Goal: Information Seeking & Learning: Learn about a topic

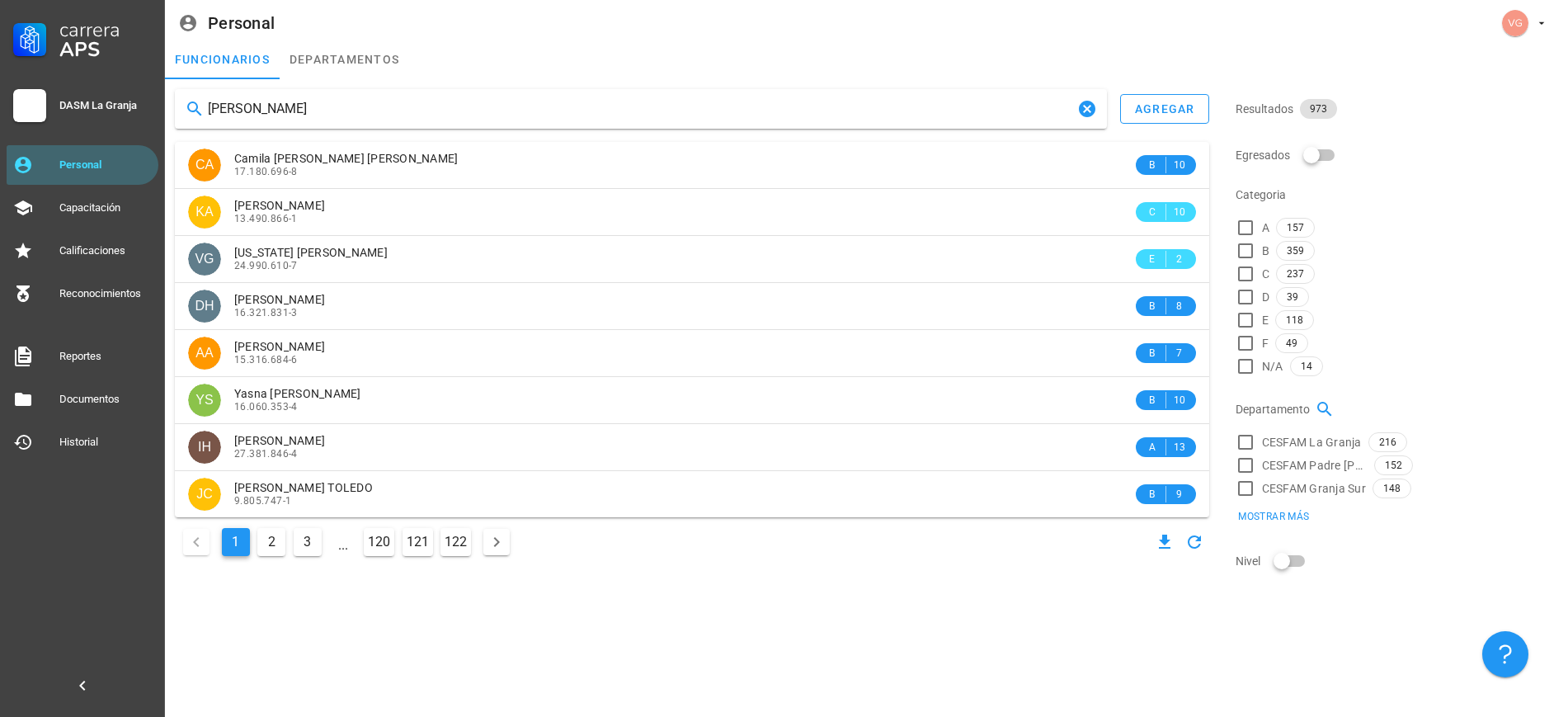
type input "[PERSON_NAME]"
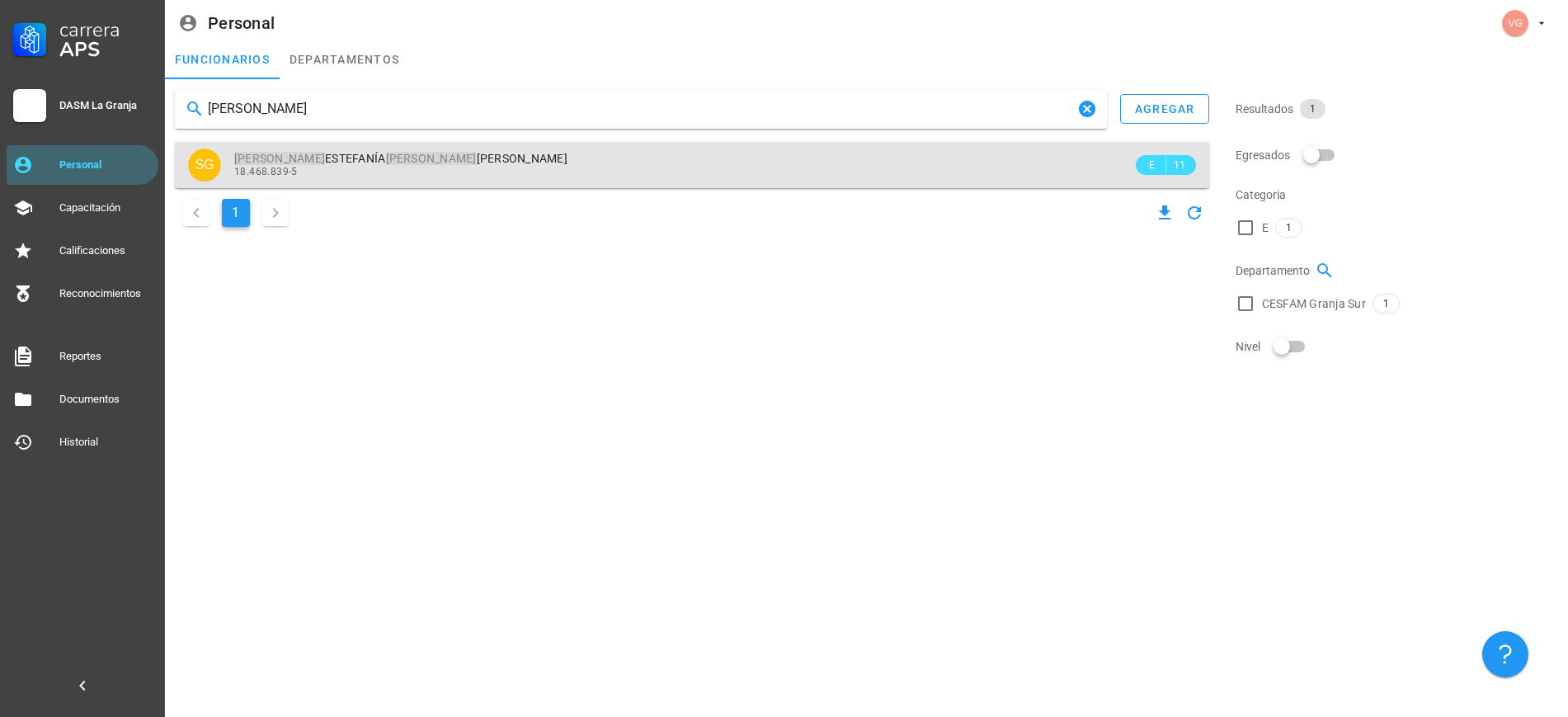
click at [423, 159] on span "[PERSON_NAME] [PERSON_NAME]" at bounding box center [400, 157] width 333 height 13
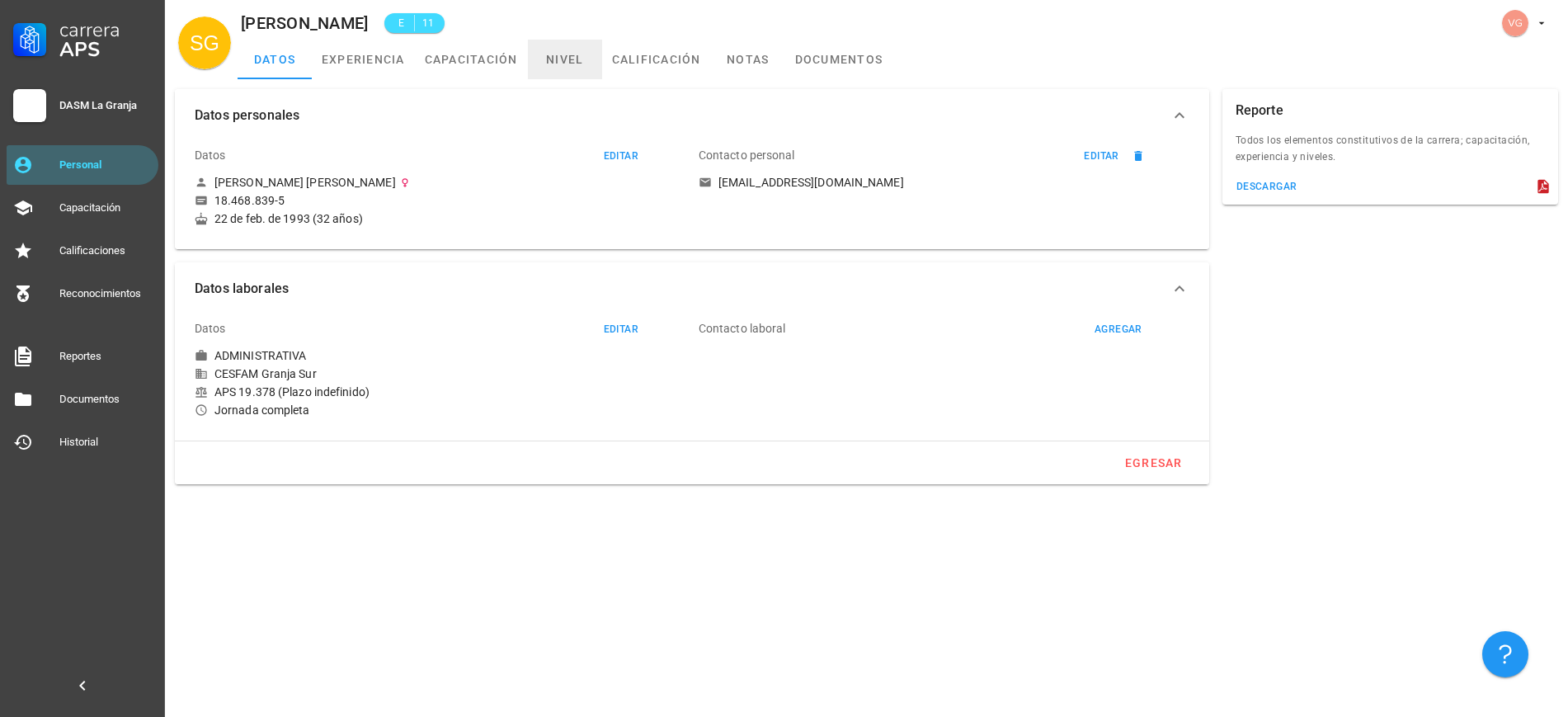
click at [553, 64] on link "nivel" at bounding box center [565, 58] width 74 height 39
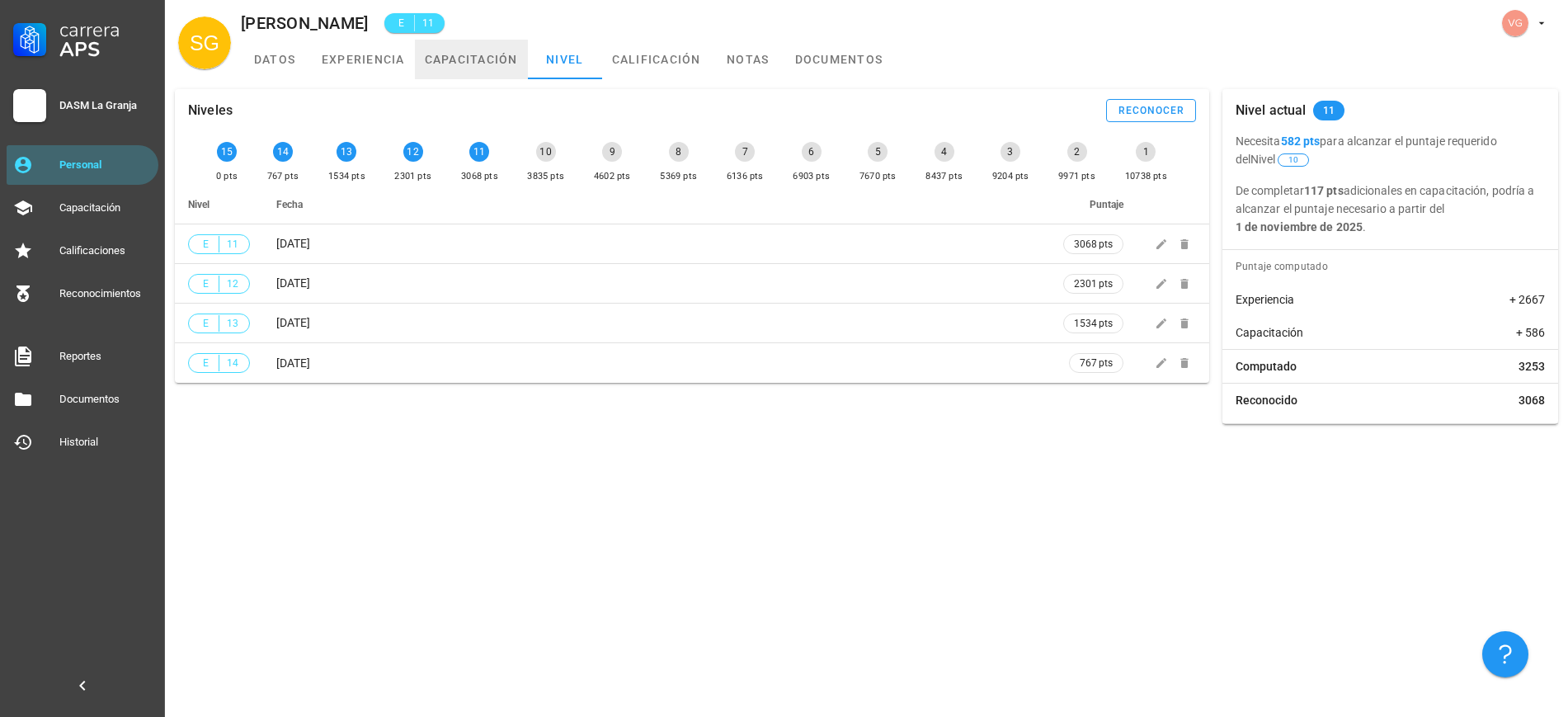
click at [432, 60] on link "capacitación" at bounding box center [472, 58] width 113 height 39
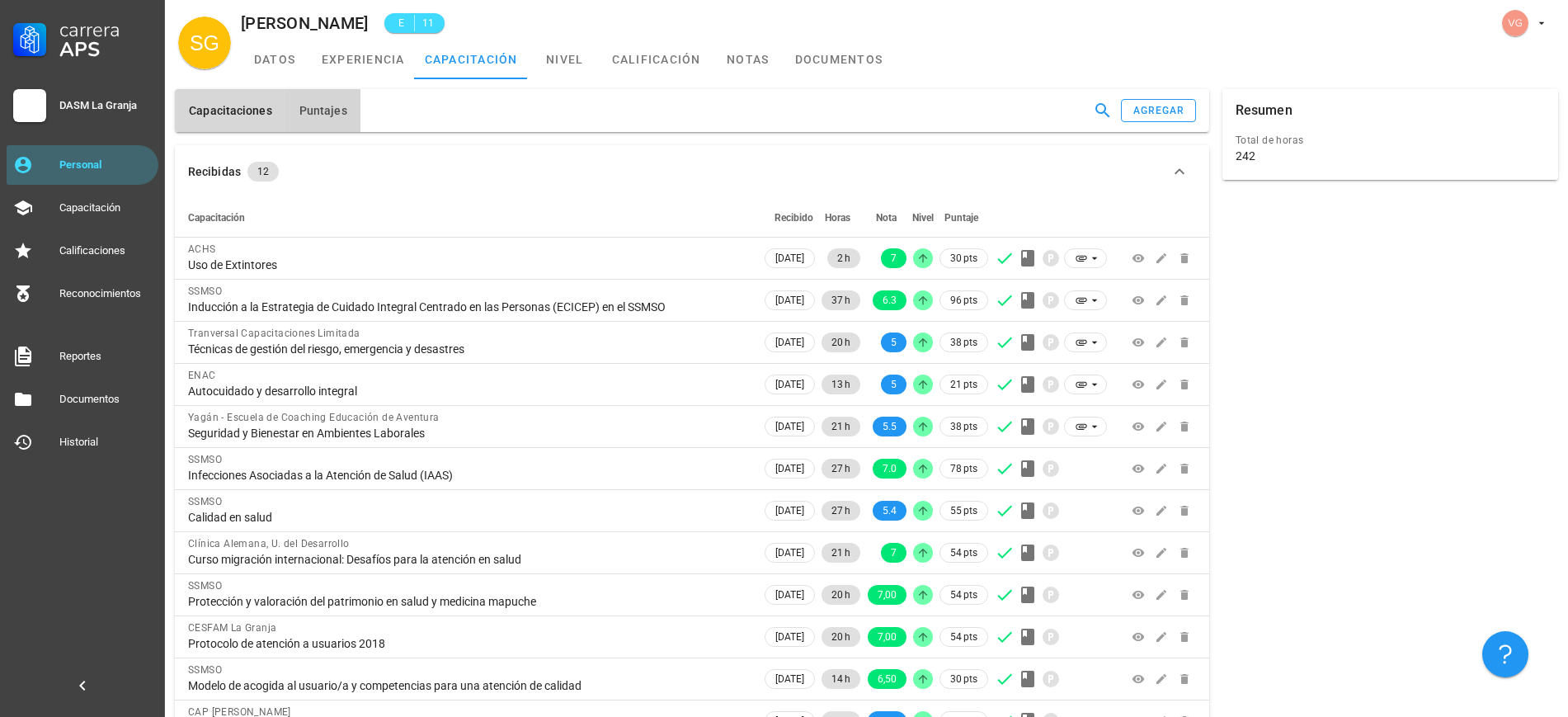
click at [331, 114] on span "Puntajes" at bounding box center [323, 110] width 49 height 13
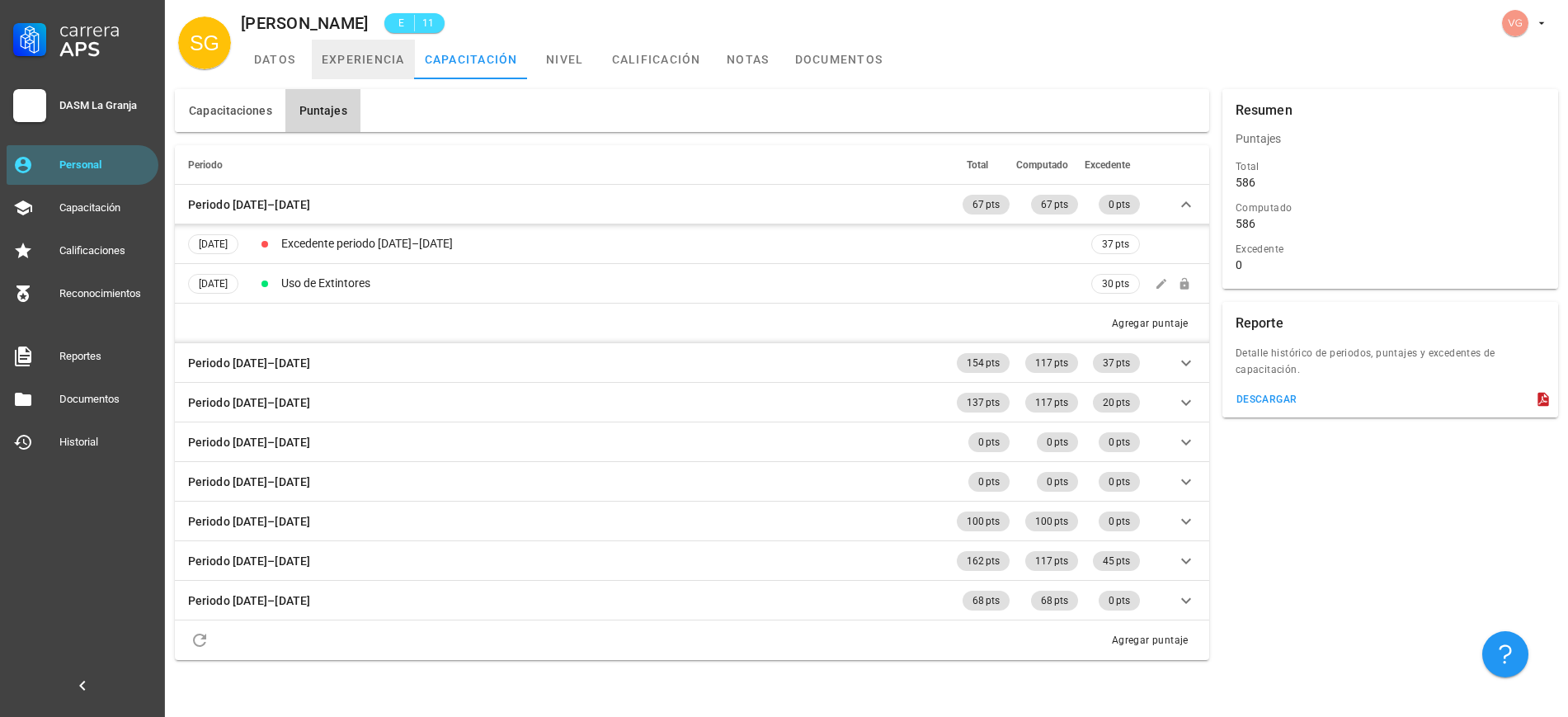
click at [358, 69] on link "experiencia" at bounding box center [363, 58] width 103 height 39
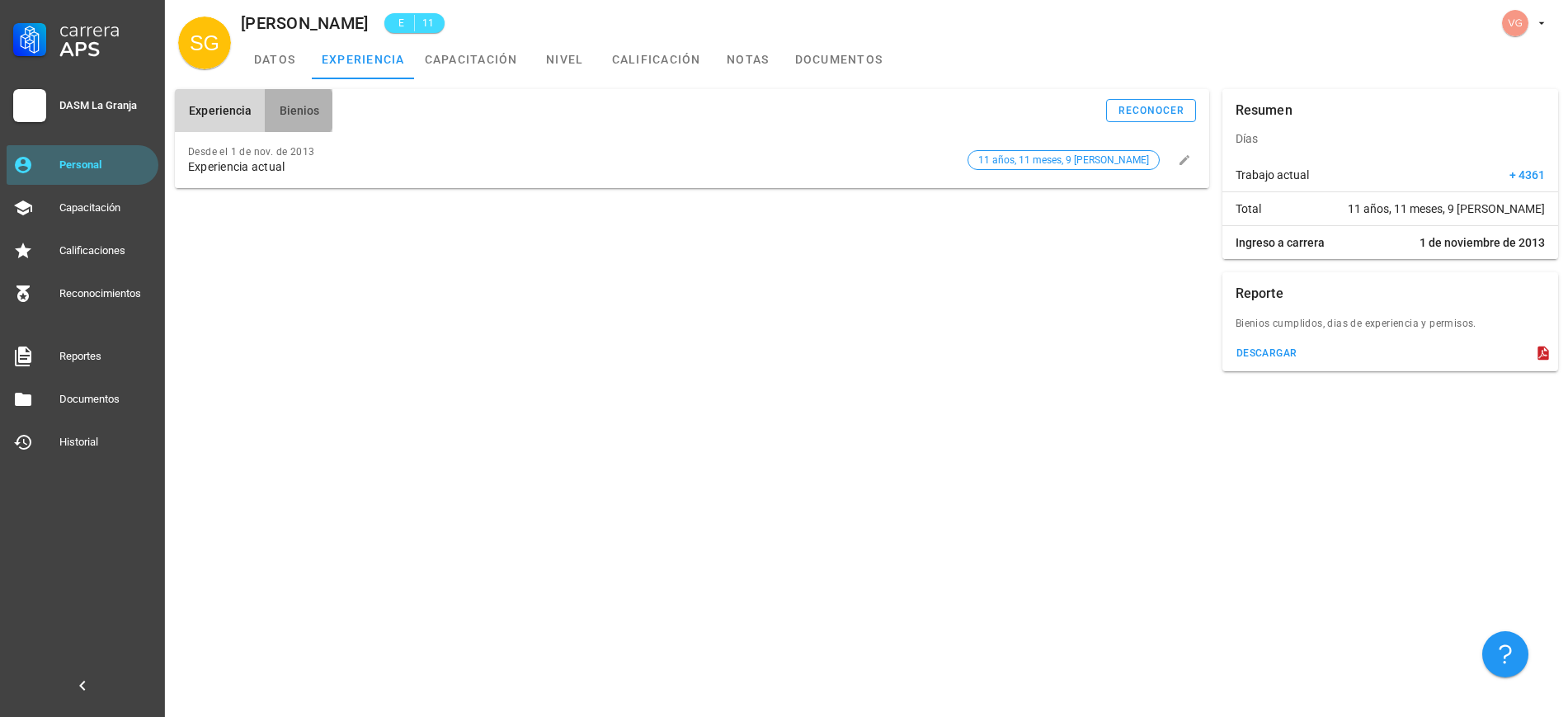
click at [271, 113] on button "Bienios" at bounding box center [298, 110] width 68 height 43
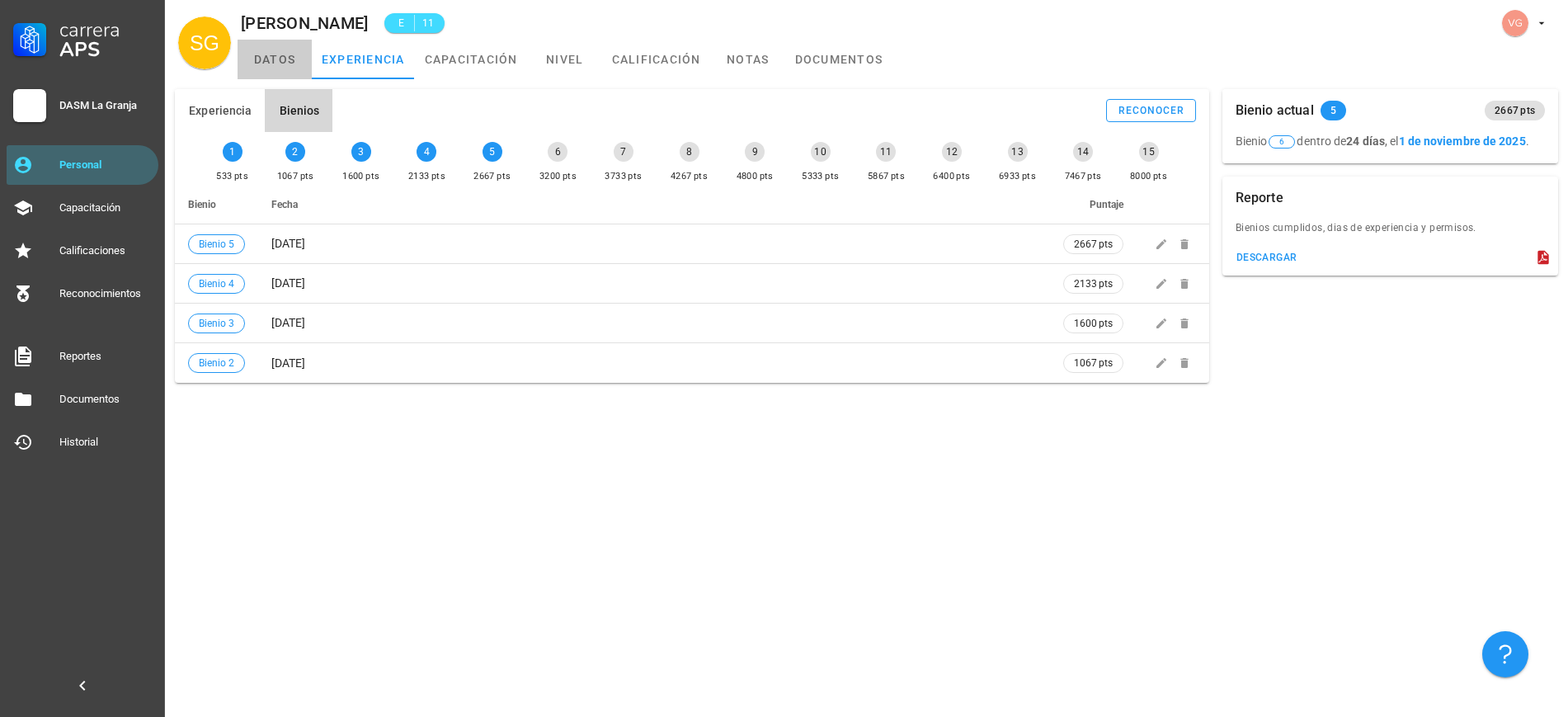
click at [283, 56] on link "datos" at bounding box center [274, 58] width 74 height 39
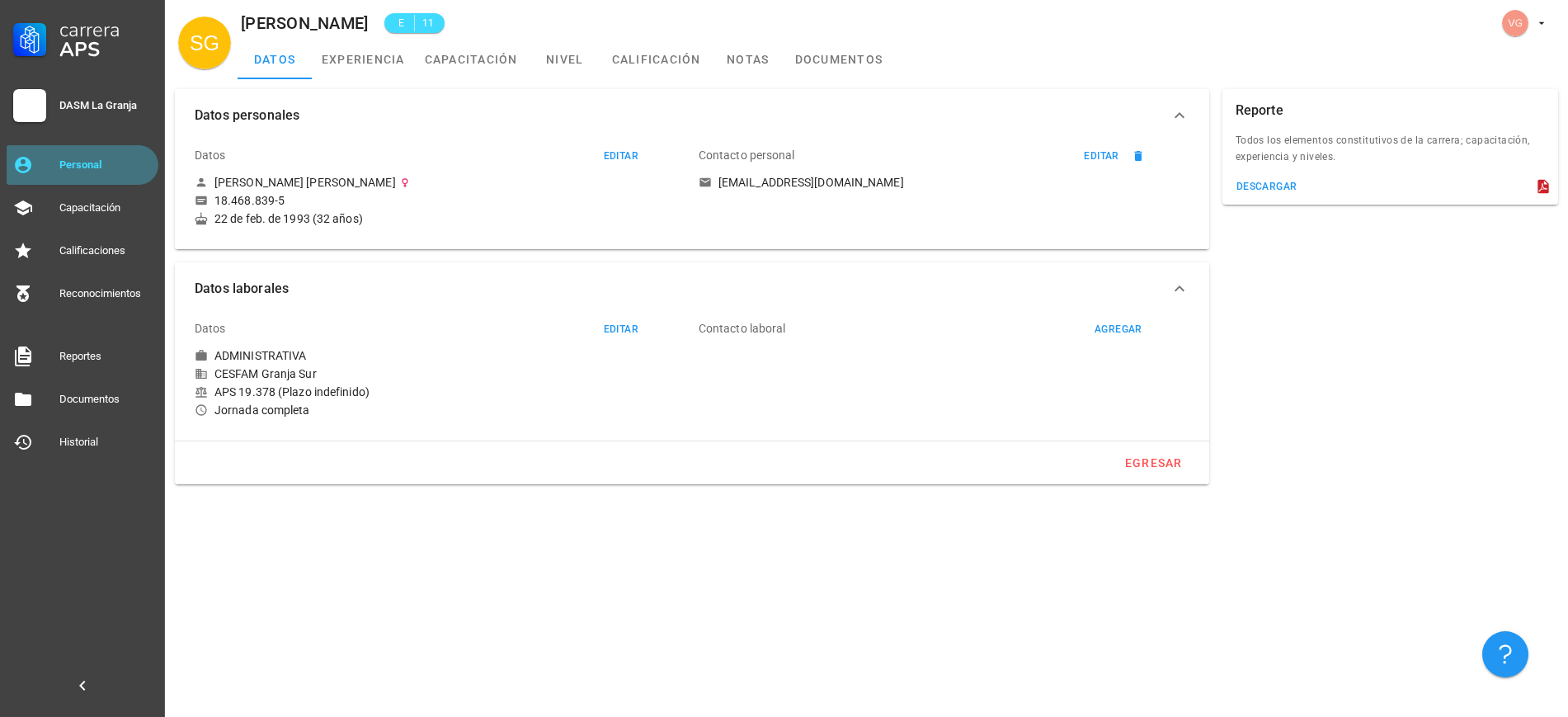
click at [86, 154] on div "Personal" at bounding box center [105, 164] width 92 height 26
